Goal: Check status: Check status

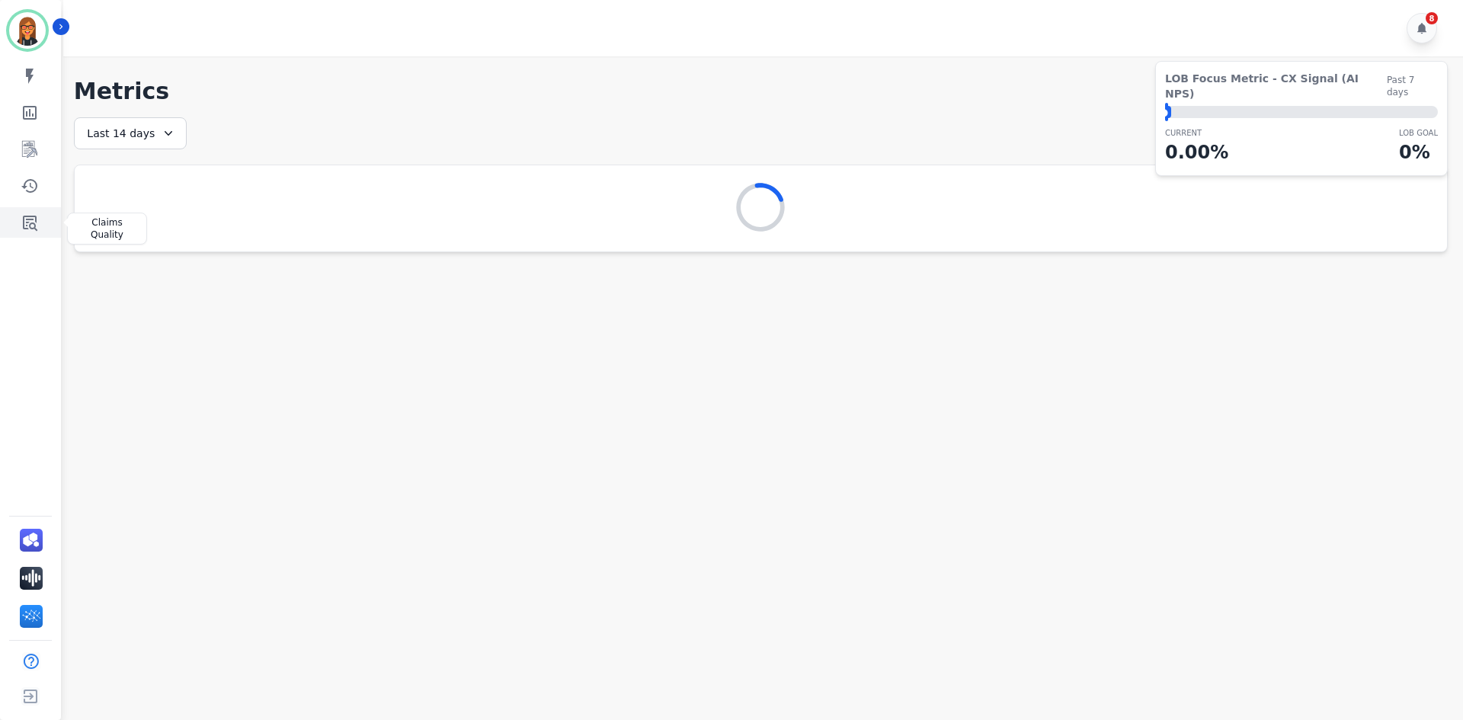
click at [56, 230] on link "Sidebar" at bounding box center [31, 222] width 59 height 30
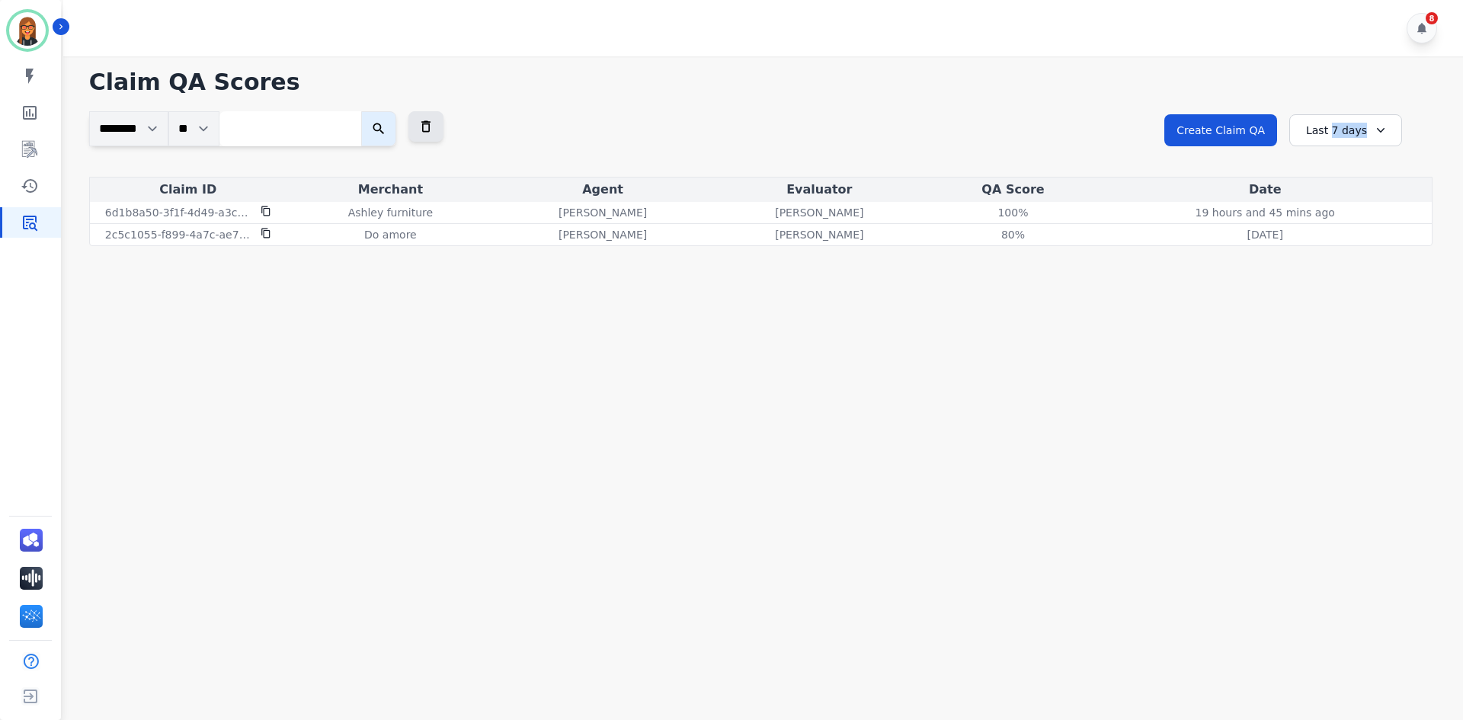
click at [1335, 139] on div "Last 7 days" at bounding box center [1346, 130] width 113 height 32
click at [1340, 277] on li "Last 90 days" at bounding box center [1356, 278] width 76 height 15
